Goal: Transaction & Acquisition: Purchase product/service

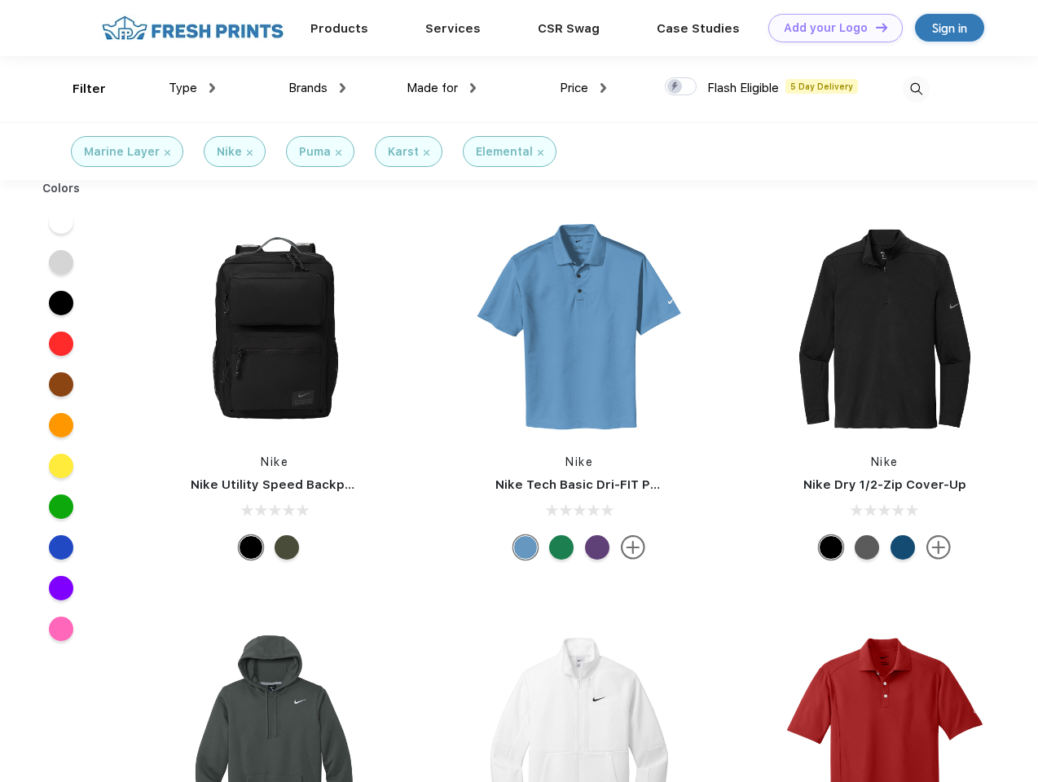
click at [830, 28] on link "Add your Logo Design Tool" at bounding box center [835, 28] width 134 height 29
click at [0, 0] on div "Design Tool" at bounding box center [0, 0] width 0 height 0
click at [874, 27] on link "Add your Logo Design Tool" at bounding box center [835, 28] width 134 height 29
click at [78, 89] on div "Filter" at bounding box center [89, 89] width 33 height 19
click at [192, 88] on span "Type" at bounding box center [183, 88] width 29 height 15
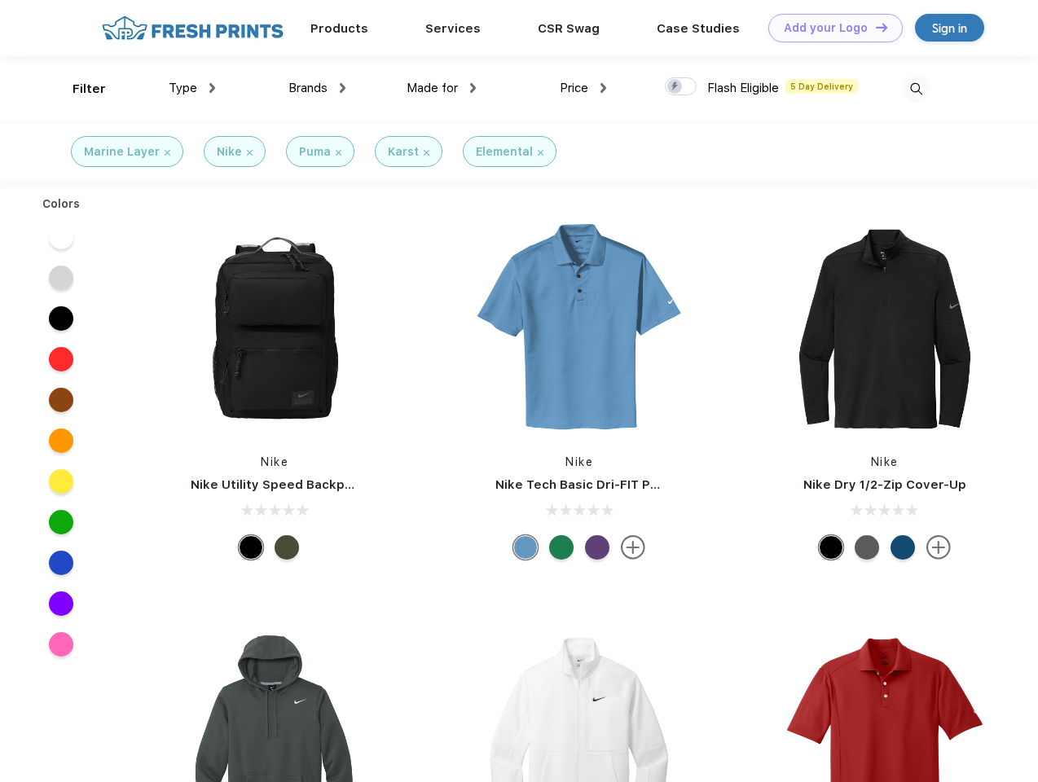
click at [317, 88] on span "Brands" at bounding box center [307, 88] width 39 height 15
click at [442, 88] on span "Made for" at bounding box center [432, 88] width 51 height 15
click at [583, 88] on span "Price" at bounding box center [574, 88] width 29 height 15
click at [681, 87] on div at bounding box center [681, 86] width 32 height 18
click at [676, 87] on input "checkbox" at bounding box center [670, 82] width 11 height 11
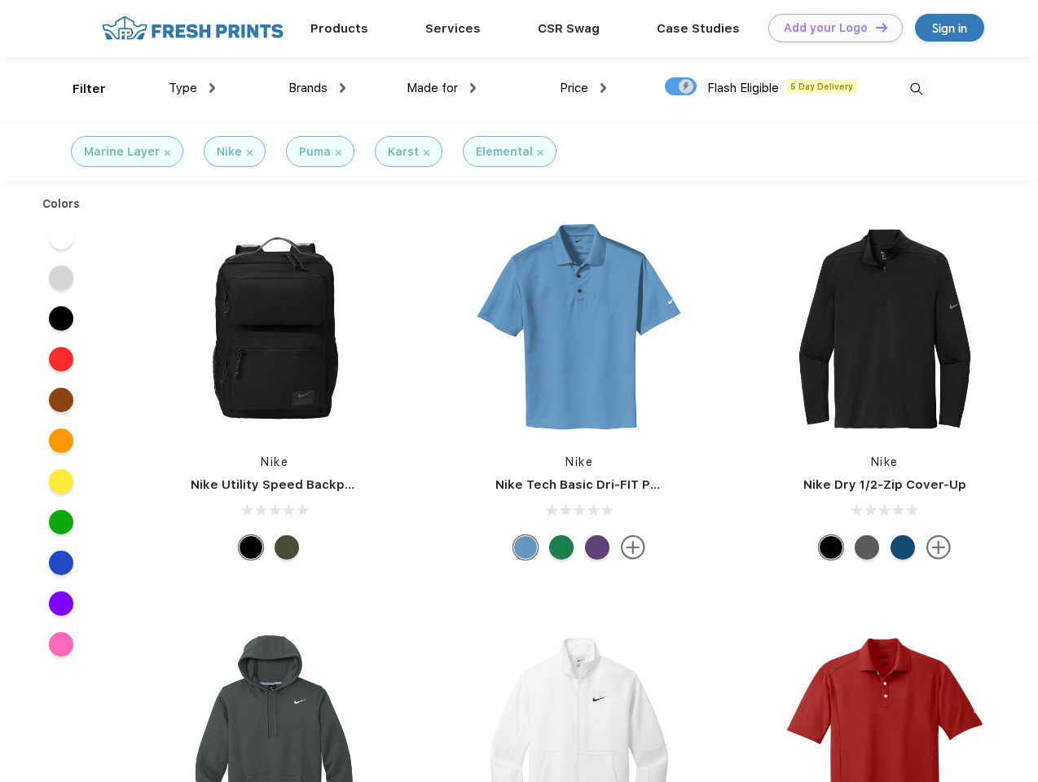
click at [916, 89] on img at bounding box center [916, 89] width 27 height 27
